Goal: Book appointment/travel/reservation

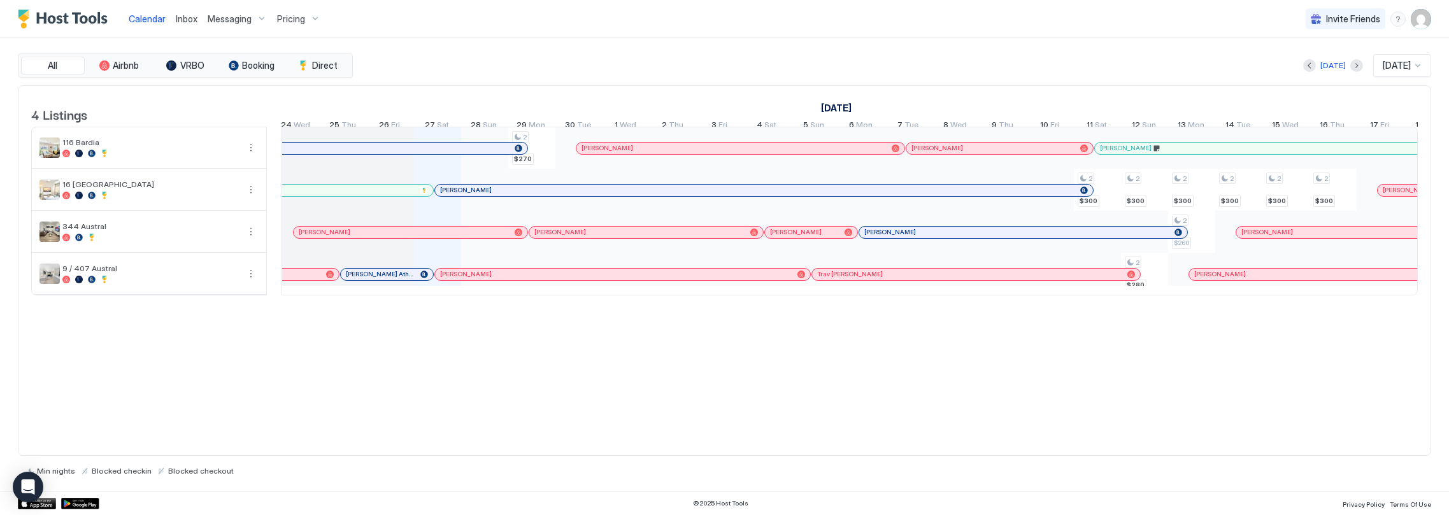
click at [482, 196] on div at bounding box center [483, 190] width 10 height 10
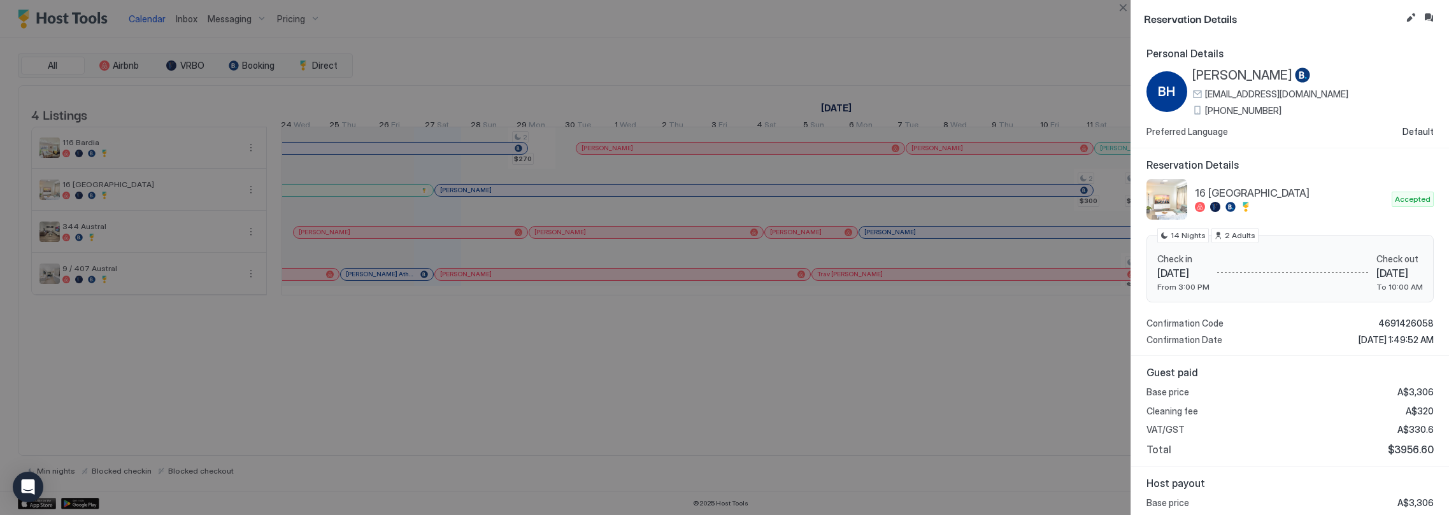
click at [964, 331] on div at bounding box center [724, 257] width 1449 height 515
click at [1124, 10] on button "Close" at bounding box center [1122, 7] width 15 height 15
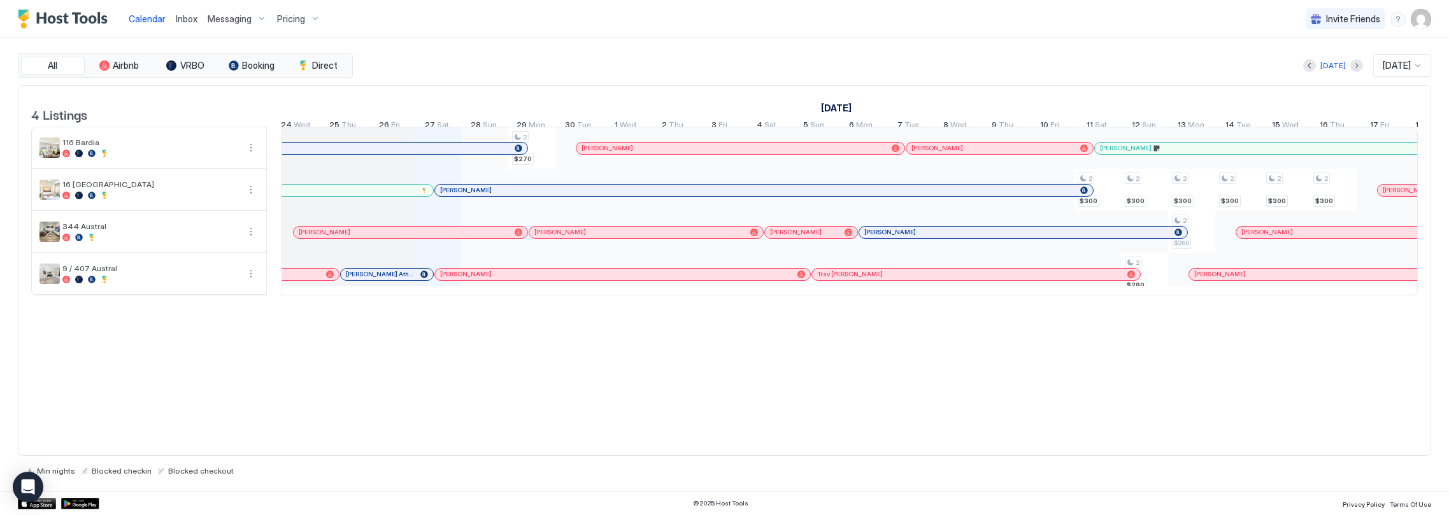
click at [980, 196] on div at bounding box center [978, 190] width 10 height 10
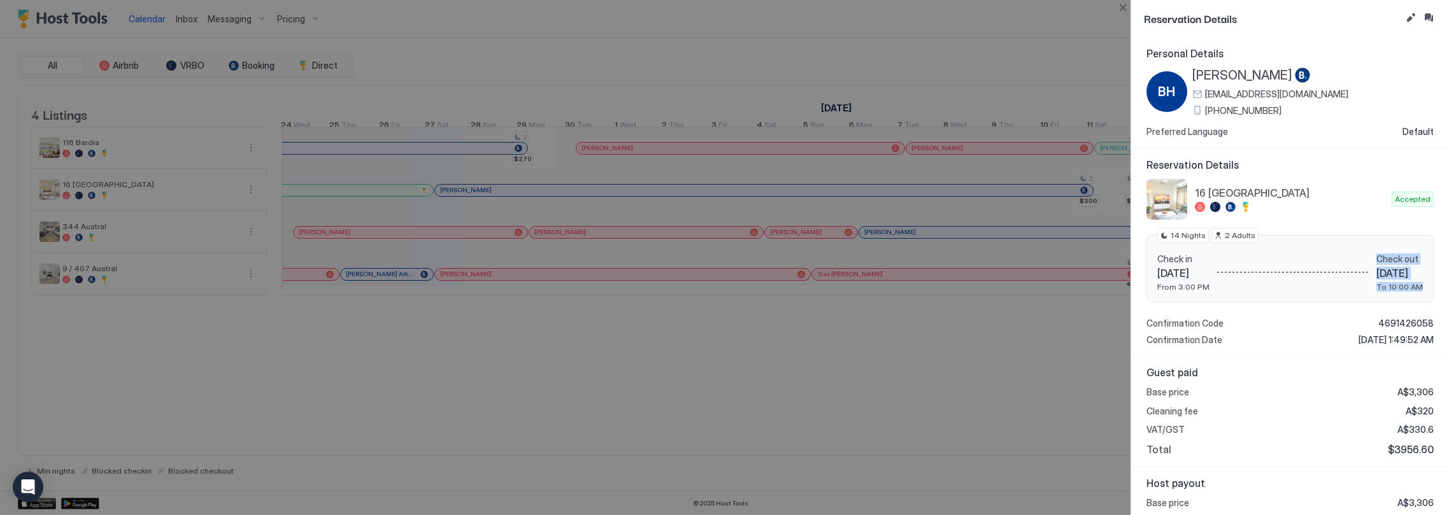
drag, startPoint x: 1392, startPoint y: 293, endPoint x: 1299, endPoint y: 274, distance: 95.0
click at [1299, 274] on div "Check in [DATE] From 3:00 PM Check out [DATE] To 10:00 AM 14 Nights 2 Adults" at bounding box center [1290, 269] width 287 height 68
click at [1299, 274] on div at bounding box center [1293, 273] width 167 height 39
drag, startPoint x: 1401, startPoint y: 282, endPoint x: 1307, endPoint y: 254, distance: 97.8
click at [1307, 254] on div "Check in [DATE] From 3:00 PM Check out [DATE] To 10:00 AM" at bounding box center [1291, 273] width 266 height 39
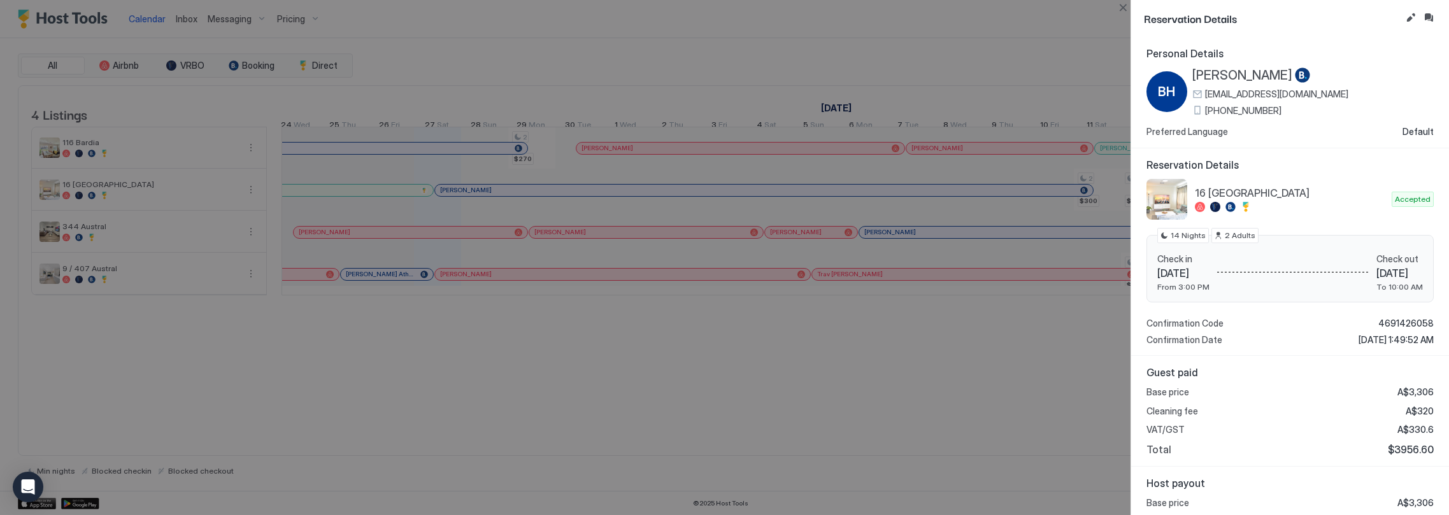
click at [1307, 254] on div at bounding box center [1293, 273] width 167 height 39
drag, startPoint x: 1070, startPoint y: 350, endPoint x: 1065, endPoint y: 355, distance: 7.7
click at [1070, 350] on div at bounding box center [724, 257] width 1449 height 515
click at [983, 377] on div at bounding box center [724, 257] width 1449 height 515
click at [1127, 7] on button "Close" at bounding box center [1122, 7] width 15 height 15
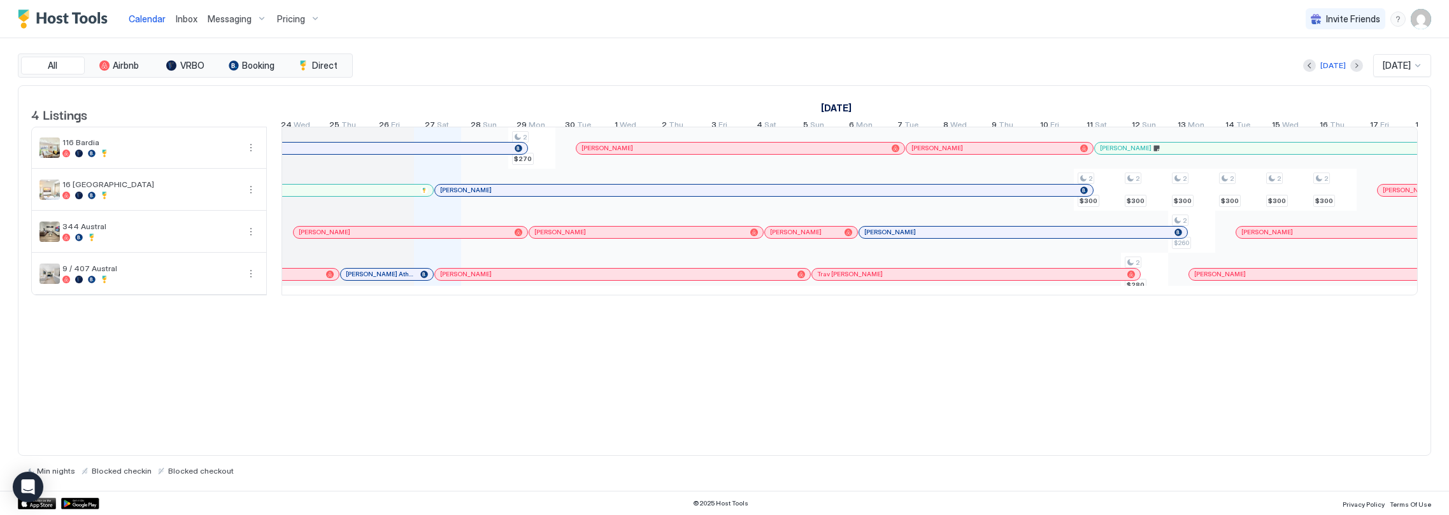
click at [853, 106] on link "[DATE]" at bounding box center [836, 108] width 37 height 18
click at [843, 108] on link "[DATE]" at bounding box center [836, 108] width 37 height 18
drag, startPoint x: 897, startPoint y: 101, endPoint x: 849, endPoint y: 106, distance: 48.7
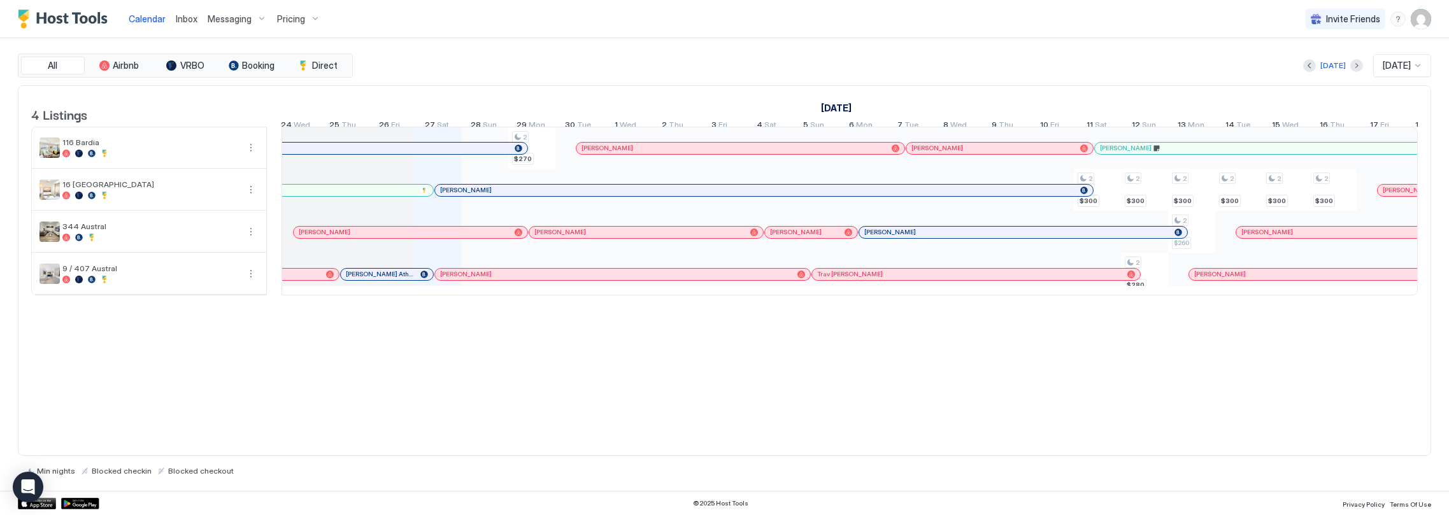
click at [849, 106] on div "[DATE]" at bounding box center [1332, 108] width 1461 height 18
click at [849, 106] on link "[DATE]" at bounding box center [836, 108] width 37 height 18
drag, startPoint x: 882, startPoint y: 106, endPoint x: 847, endPoint y: 106, distance: 35.7
click at [847, 106] on div "[DATE]" at bounding box center [1332, 108] width 1461 height 18
click at [847, 106] on link "[DATE]" at bounding box center [836, 108] width 37 height 18
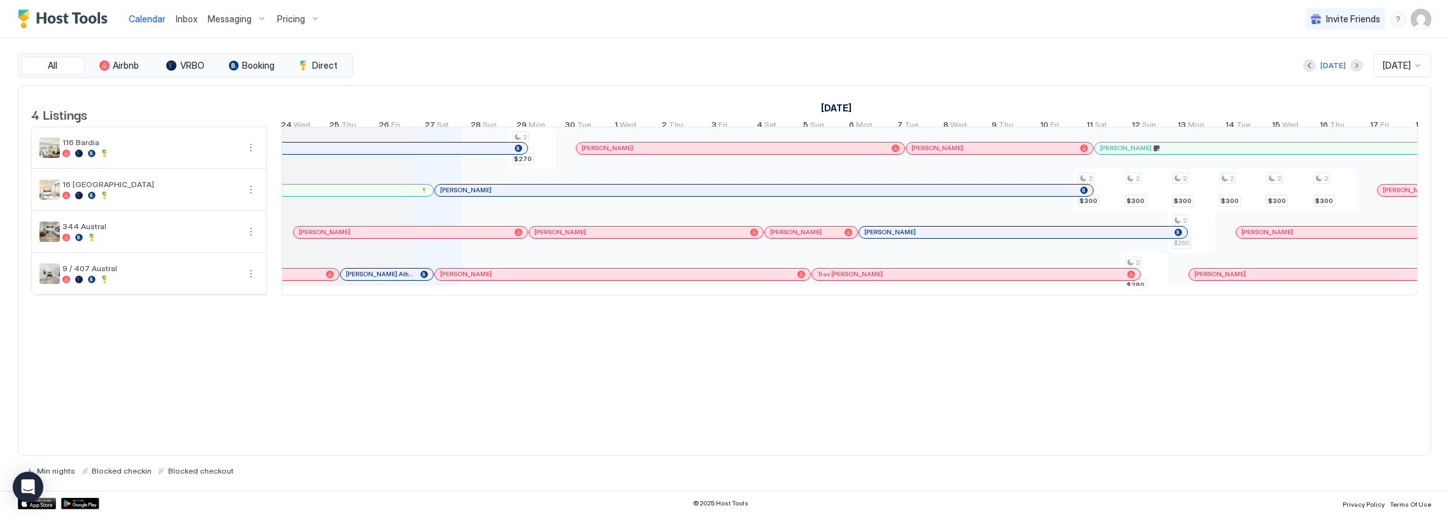
drag, startPoint x: 894, startPoint y: 109, endPoint x: 852, endPoint y: 106, distance: 41.5
click at [852, 106] on div "[DATE]" at bounding box center [1332, 108] width 1461 height 18
click at [852, 106] on link "[DATE]" at bounding box center [836, 108] width 37 height 18
drag, startPoint x: 813, startPoint y: 104, endPoint x: 850, endPoint y: 106, distance: 37.0
click at [850, 106] on div "[DATE]" at bounding box center [1332, 108] width 1461 height 18
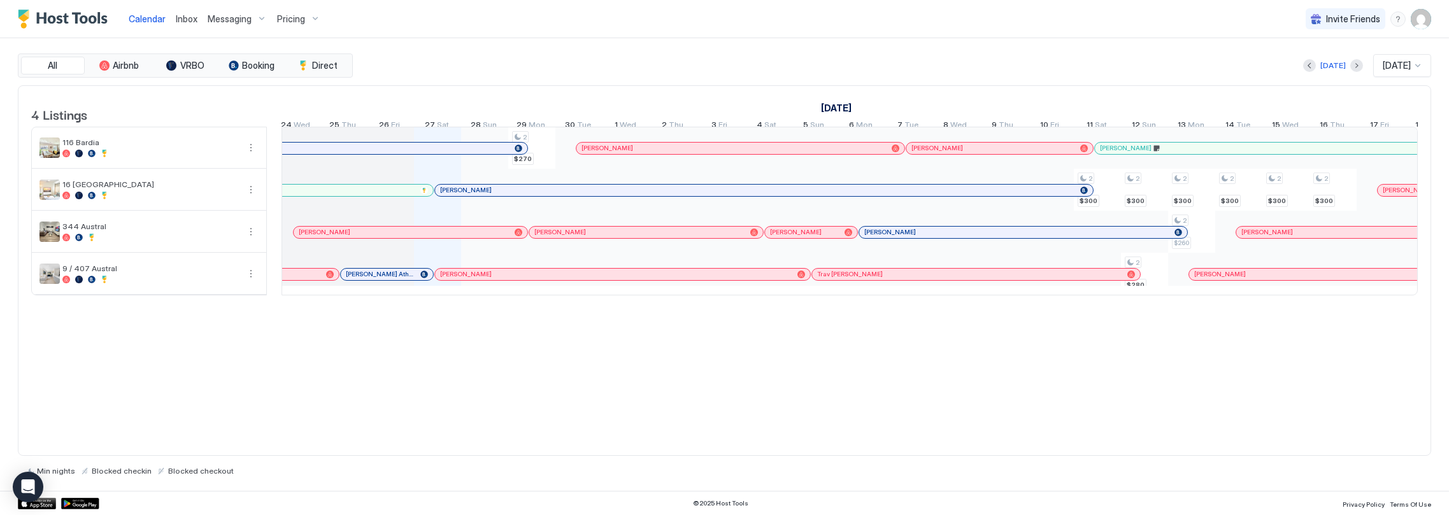
click at [850, 106] on link "[DATE]" at bounding box center [836, 108] width 37 height 18
click at [838, 106] on link "[DATE]" at bounding box center [836, 108] width 37 height 18
click at [855, 105] on link "[DATE]" at bounding box center [836, 108] width 37 height 18
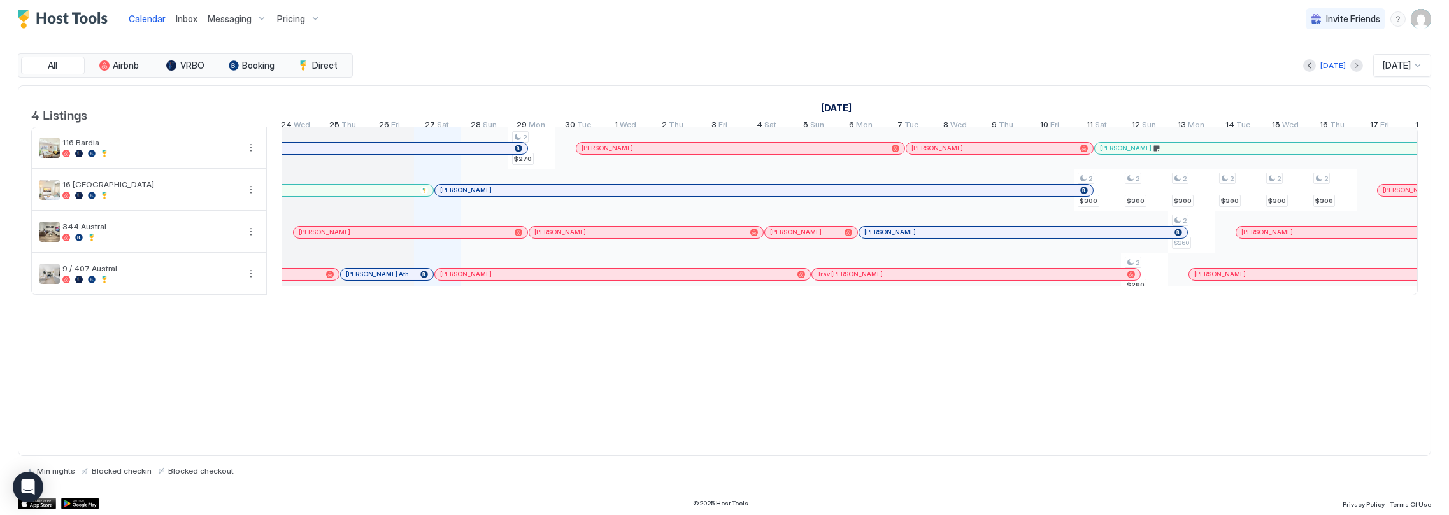
click at [925, 99] on div "[DATE]" at bounding box center [1332, 108] width 1461 height 18
